Goal: Check status: Check status

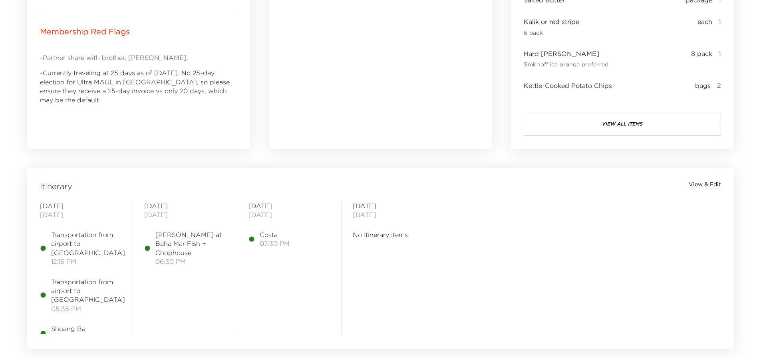
scroll to position [599, 0]
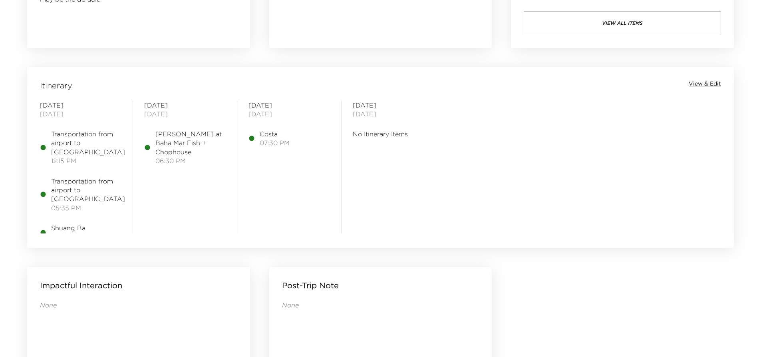
click at [703, 83] on span "View & Edit" at bounding box center [705, 84] width 32 height 8
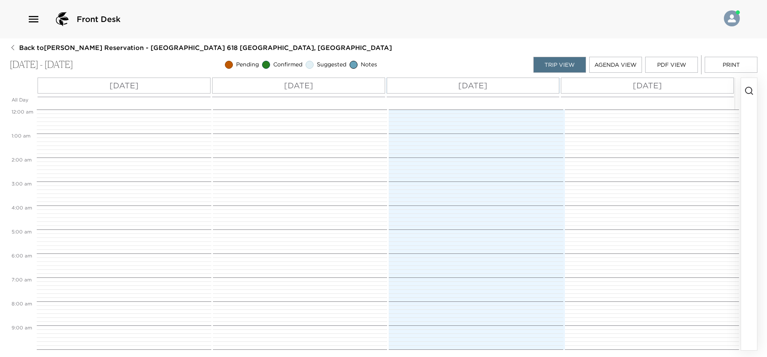
click at [638, 85] on p "Mon 09/01" at bounding box center [647, 85] width 29 height 12
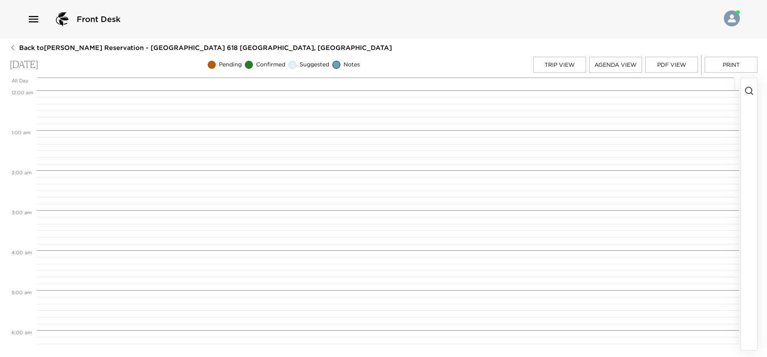
scroll to position [320, 0]
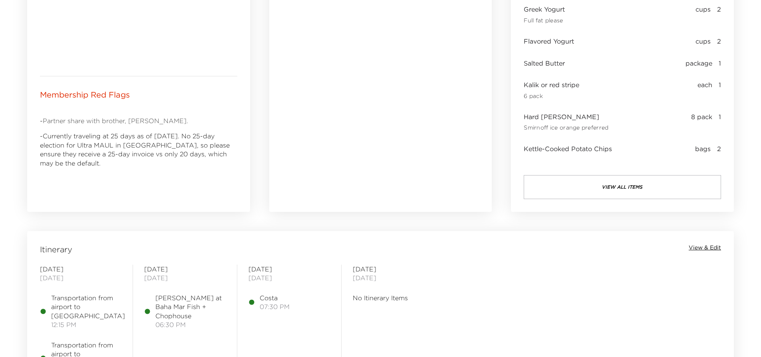
scroll to position [439, 0]
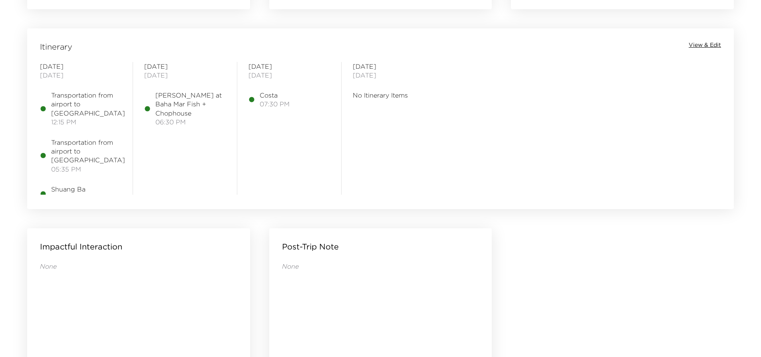
scroll to position [590, 0]
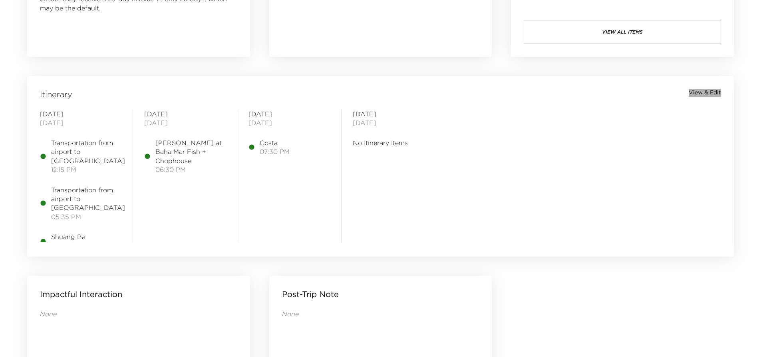
click at [701, 89] on span "View & Edit" at bounding box center [705, 93] width 32 height 8
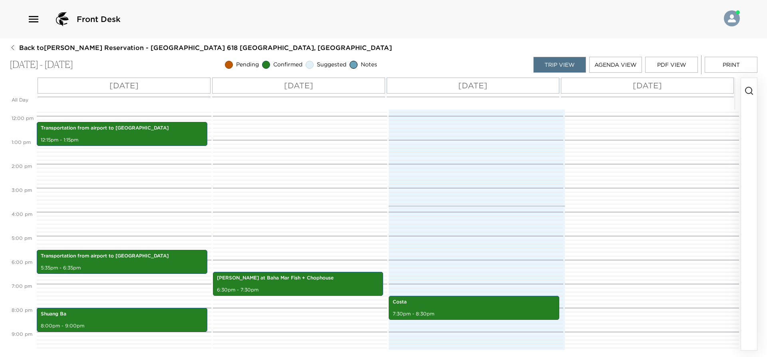
scroll to position [335, 0]
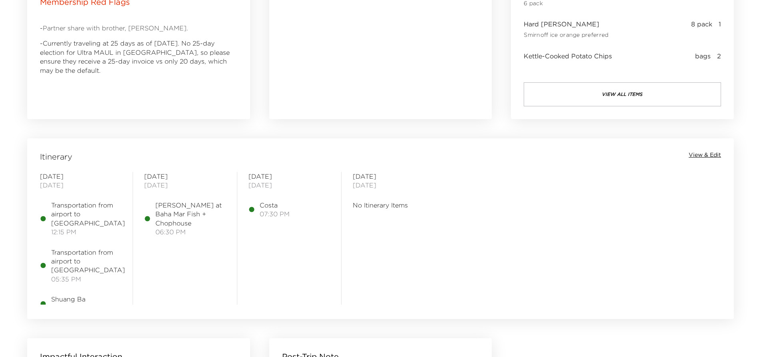
scroll to position [599, 0]
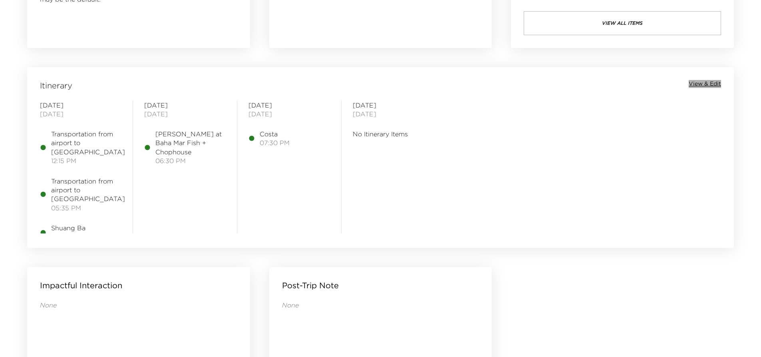
click at [699, 82] on span "View & Edit" at bounding box center [705, 84] width 32 height 8
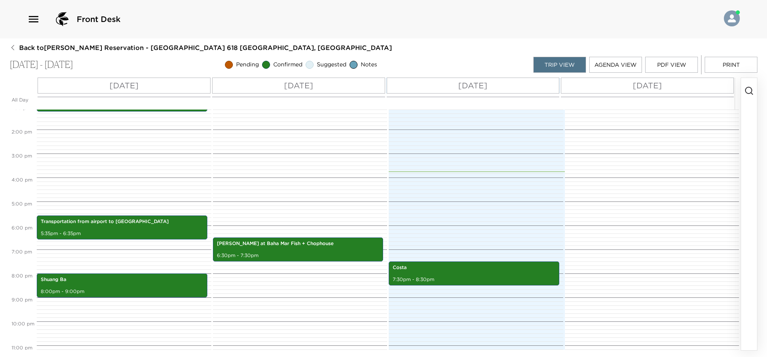
scroll to position [335, 0]
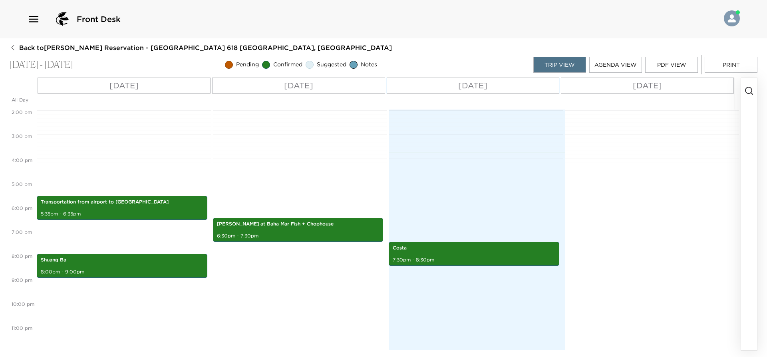
click at [650, 200] on div at bounding box center [651, 61] width 172 height 575
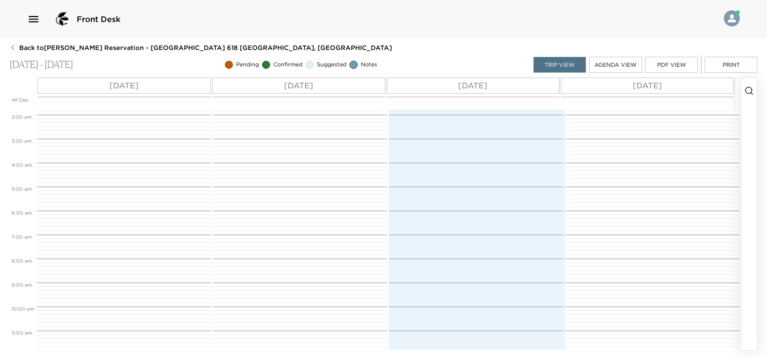
scroll to position [0, 0]
